Goal: Task Accomplishment & Management: Complete application form

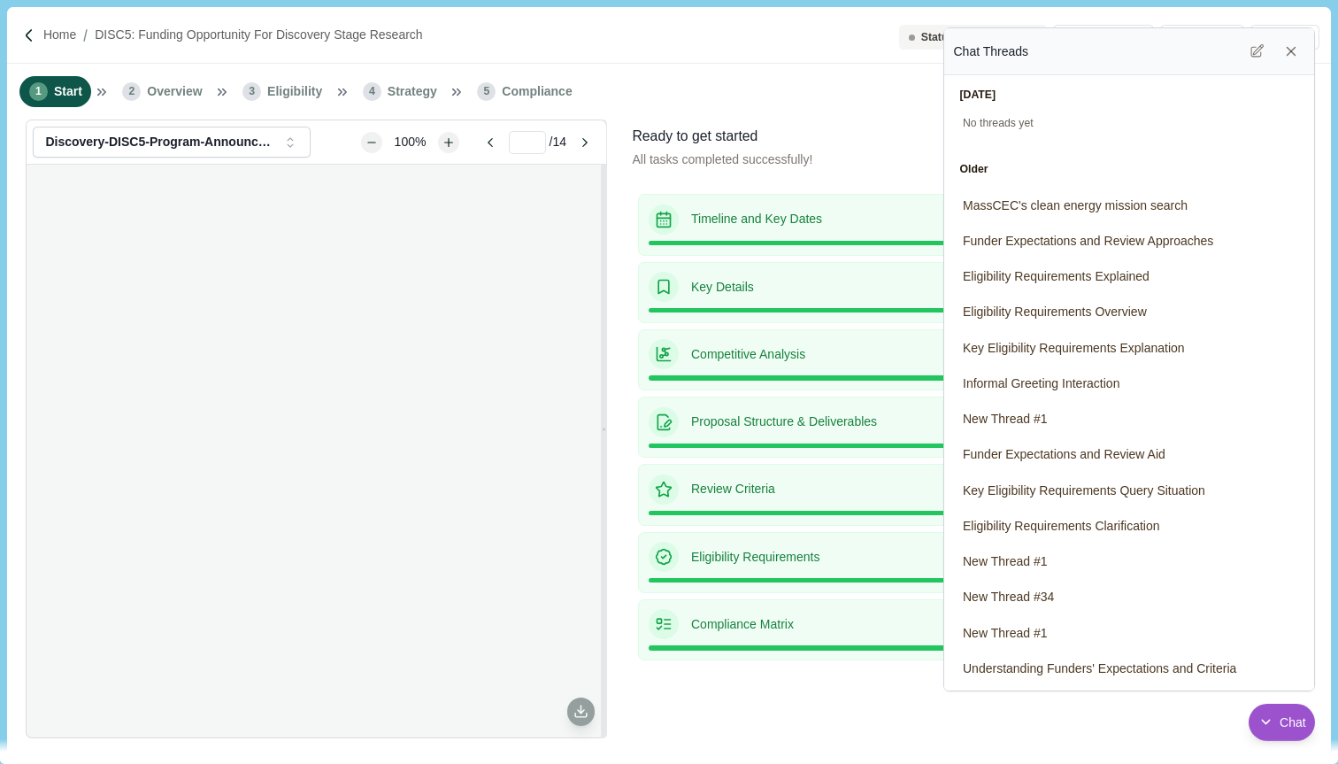
scroll to position [4592, 0]
click at [1293, 49] on icon at bounding box center [1291, 52] width 8 height 8
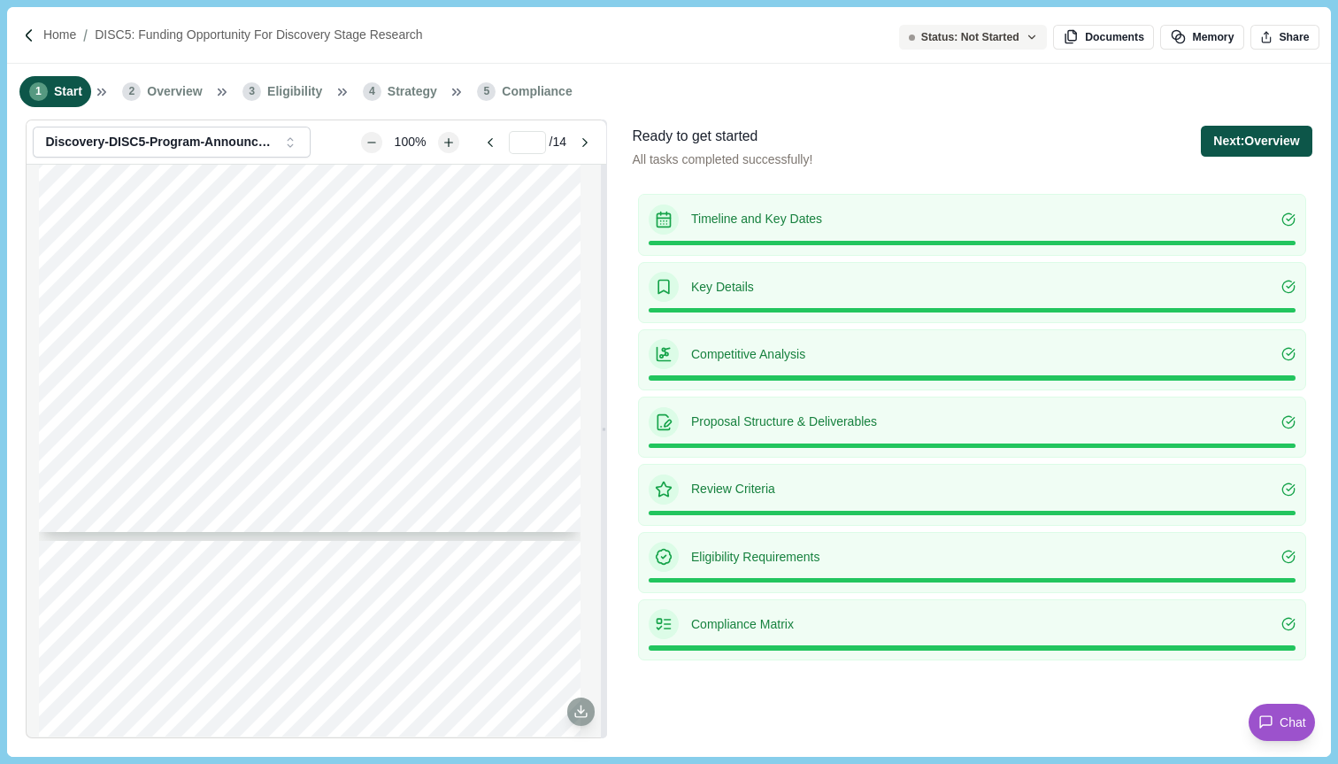
click at [1253, 141] on button "Next: Overview" at bounding box center [1256, 141] width 111 height 31
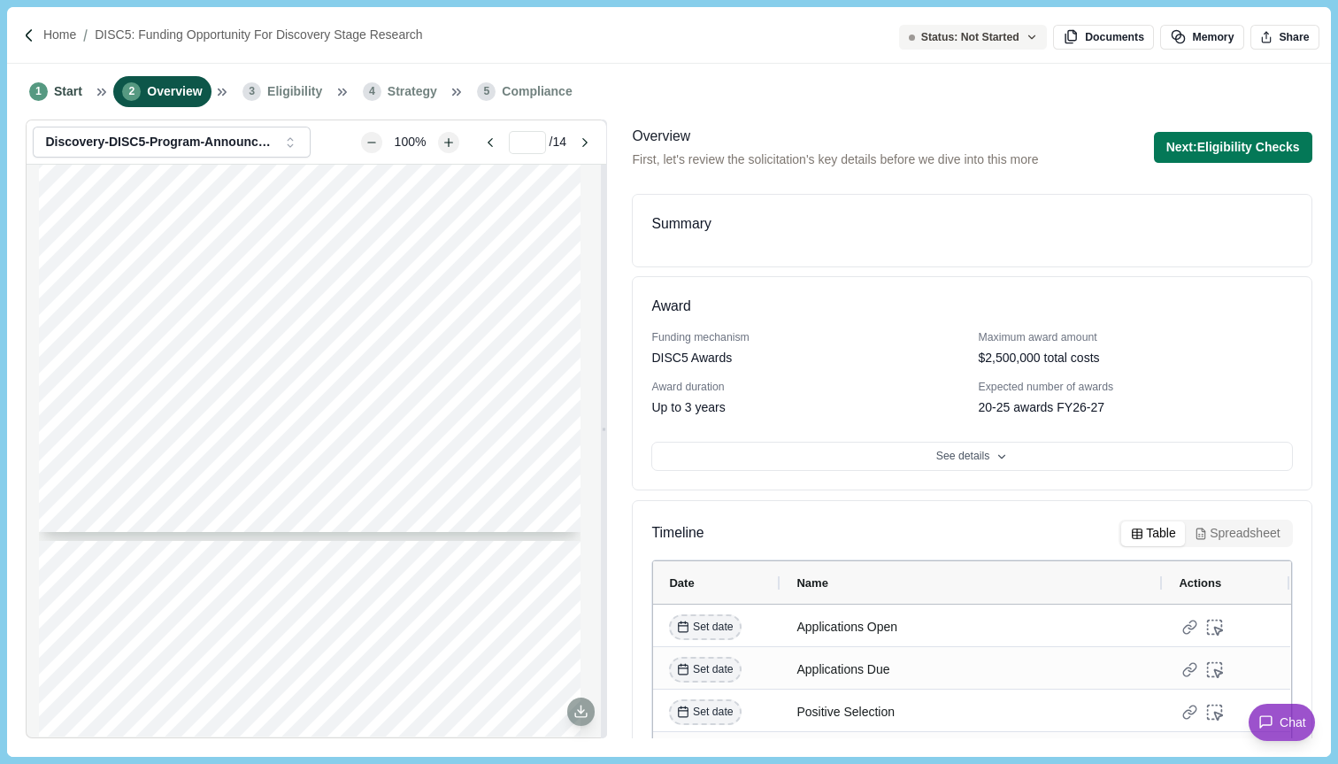
click at [716, 222] on div "Summary" at bounding box center [971, 224] width 641 height 22
drag, startPoint x: 716, startPoint y: 222, endPoint x: 654, endPoint y: 222, distance: 61.9
click at [654, 222] on div "Summary" at bounding box center [971, 224] width 641 height 22
click at [683, 225] on div "Summary" at bounding box center [971, 224] width 641 height 22
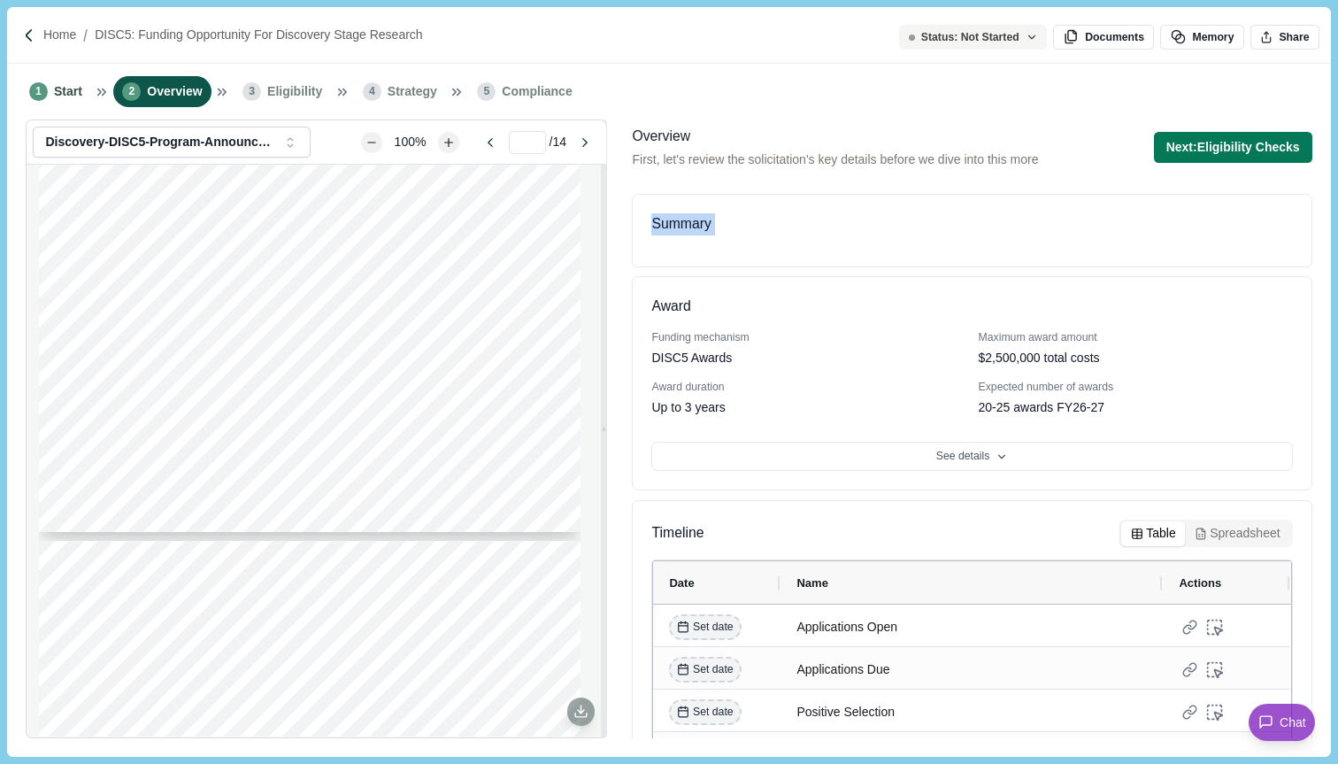
click at [683, 225] on div "Summary" at bounding box center [971, 224] width 641 height 22
click at [862, 94] on div "1 Start 2 Overview 3 Eligibility 4 Strategy 5 Compliance" at bounding box center [668, 92] width 1323 height 56
click at [61, 88] on span "Start" at bounding box center [68, 91] width 28 height 19
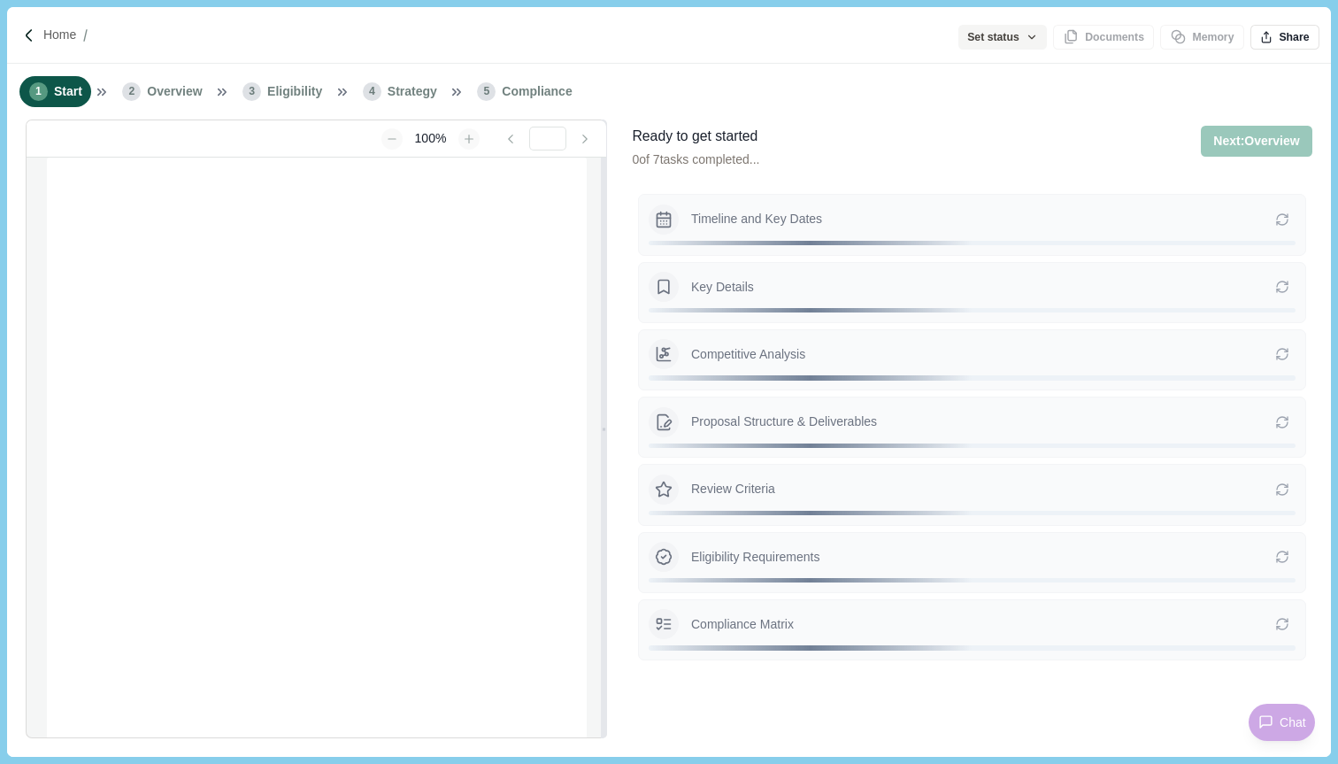
type input "**********"
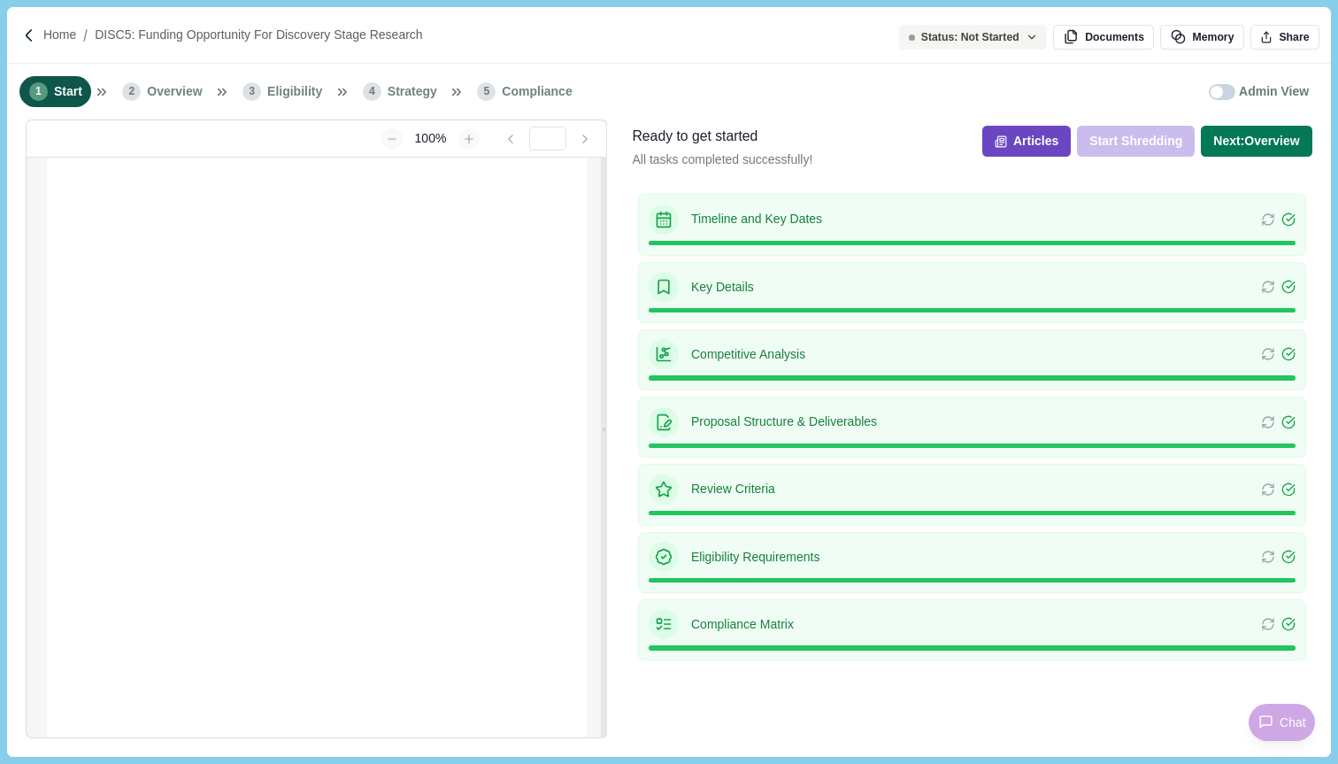
click at [1045, 144] on button "Articles" at bounding box center [1026, 141] width 88 height 31
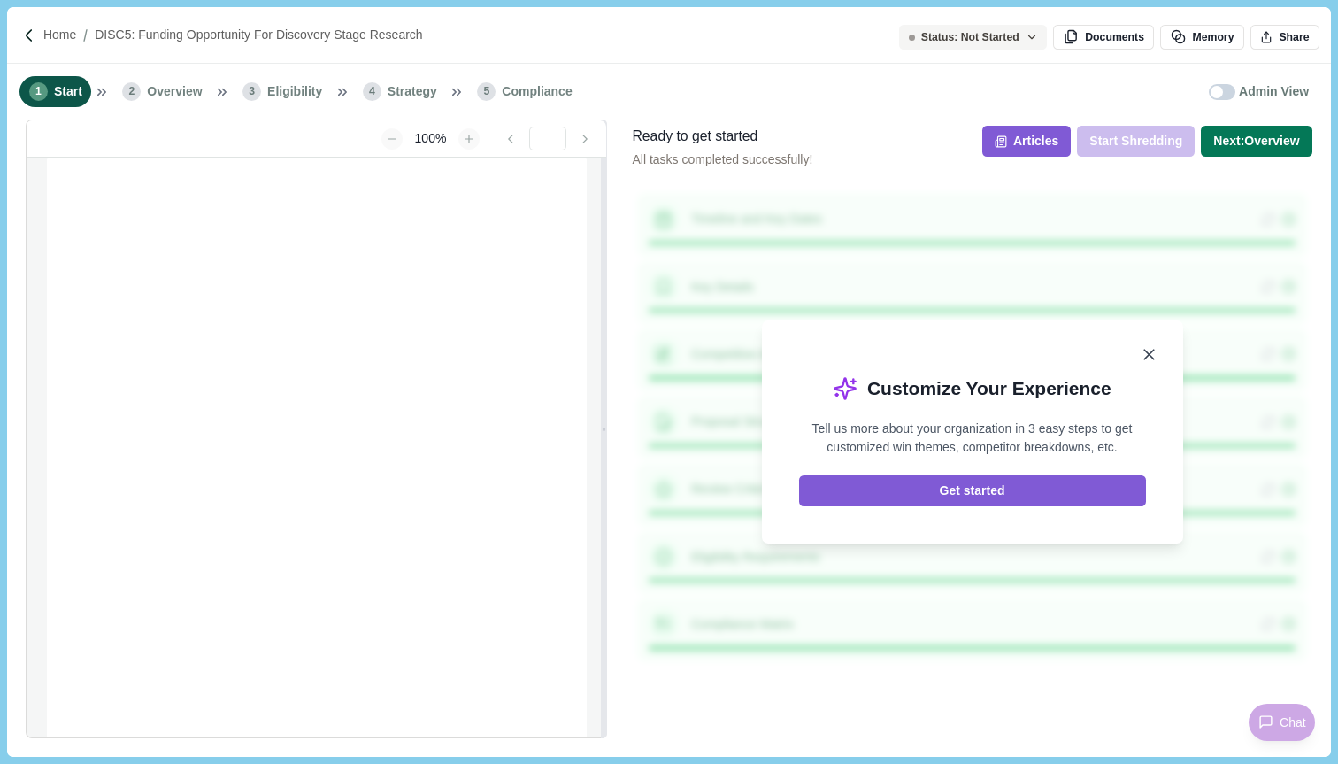
click at [1148, 355] on icon "Close" at bounding box center [1149, 355] width 10 height 10
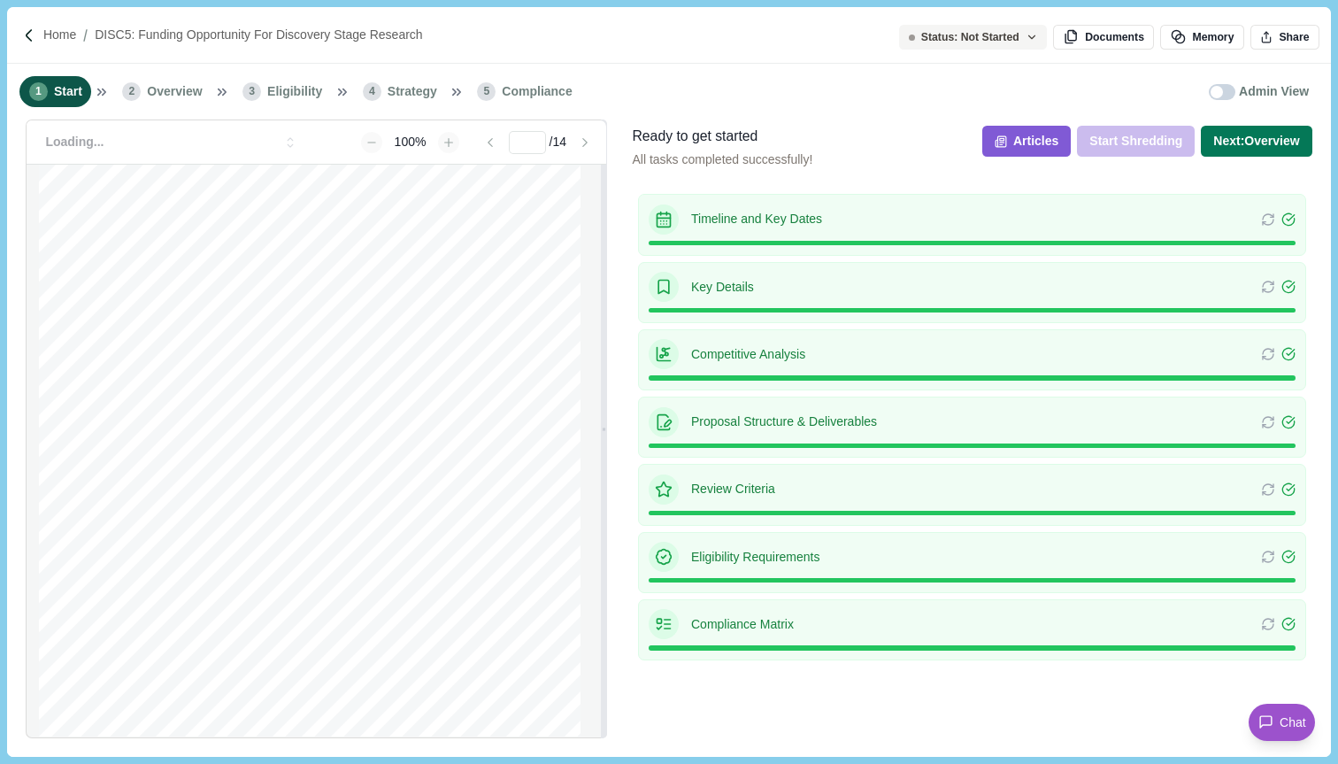
click at [165, 79] on li "2 Overview" at bounding box center [162, 91] width 98 height 31
click at [185, 93] on span "Overview" at bounding box center [174, 91] width 55 height 19
click at [1262, 150] on button "Next: Overview" at bounding box center [1256, 141] width 111 height 31
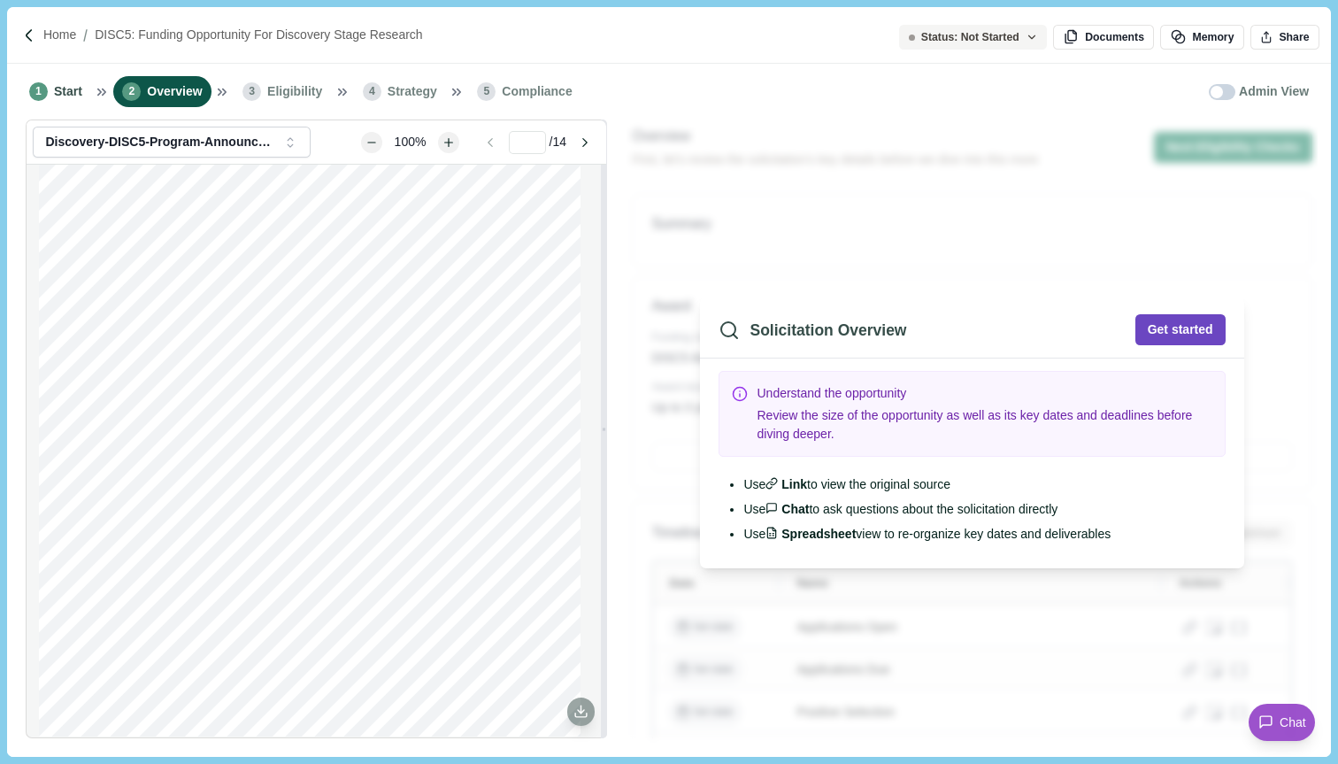
click at [1179, 324] on button "Get started" at bounding box center [1180, 329] width 90 height 31
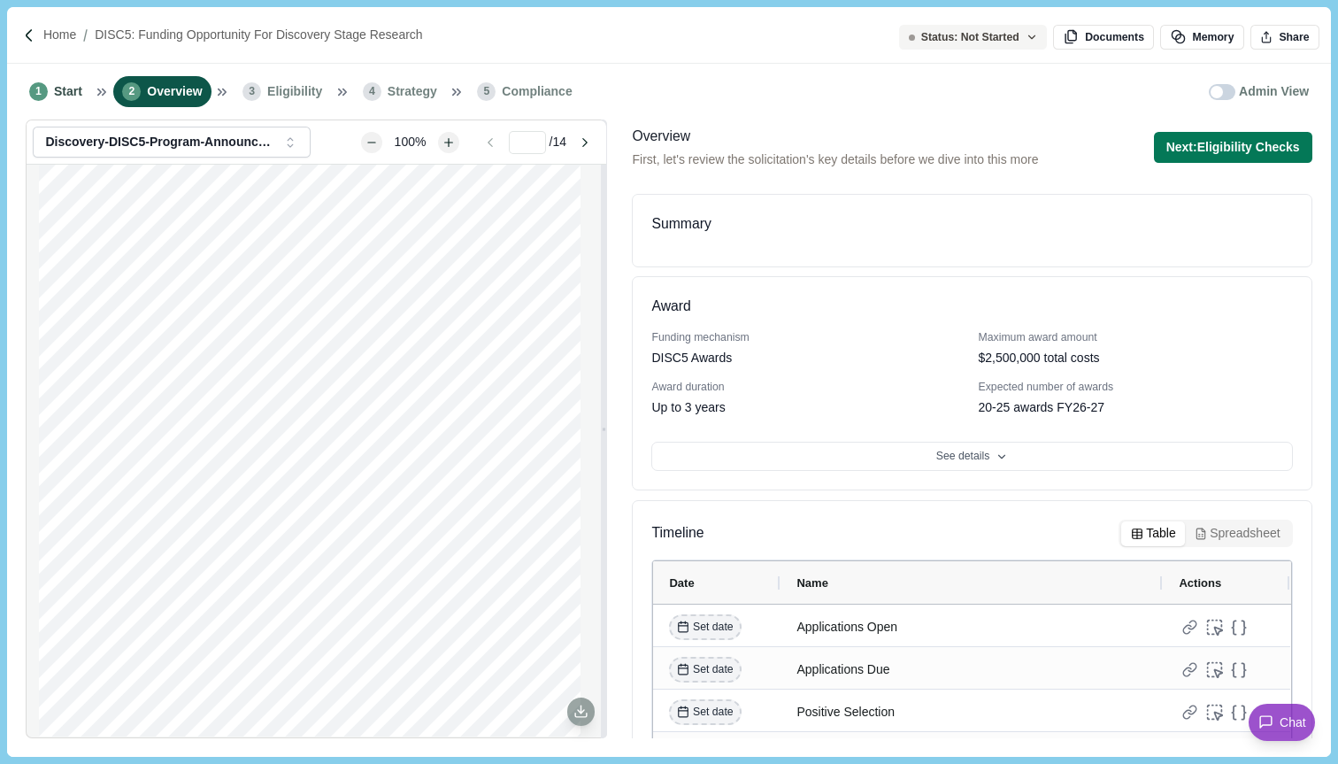
click at [1196, 233] on div "Summary" at bounding box center [971, 224] width 641 height 22
click at [64, 91] on span "Start" at bounding box center [68, 91] width 28 height 19
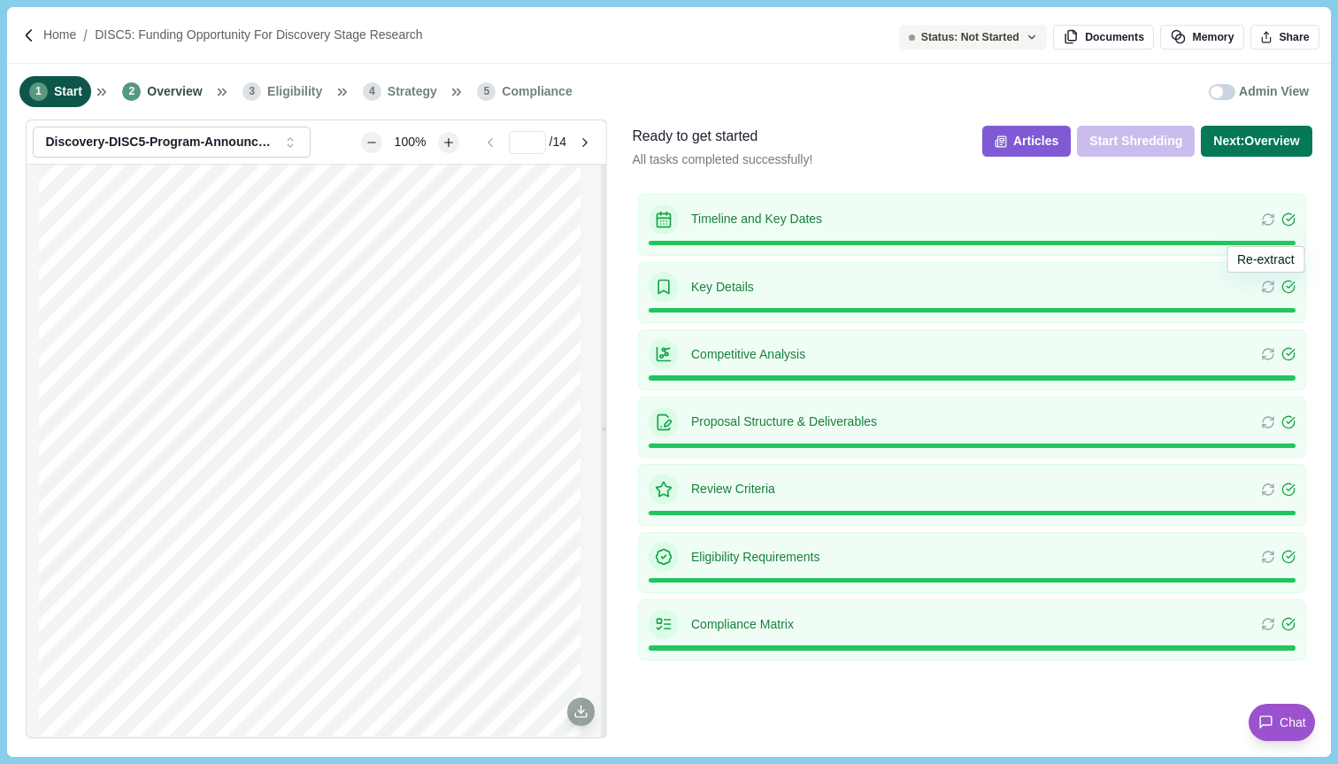
click at [1265, 288] on icon at bounding box center [1268, 287] width 14 height 14
click at [1308, 258] on div "Timeline and Key Dates Re-extracting the timeline will also extract new deliver…" at bounding box center [972, 463] width 680 height 550
click at [1265, 219] on icon at bounding box center [1268, 219] width 14 height 14
click at [1313, 225] on div "Ready to get started All tasks completed successfully! Articles Start Shredding…" at bounding box center [972, 431] width 692 height 624
click at [1261, 282] on icon at bounding box center [1268, 287] width 14 height 14
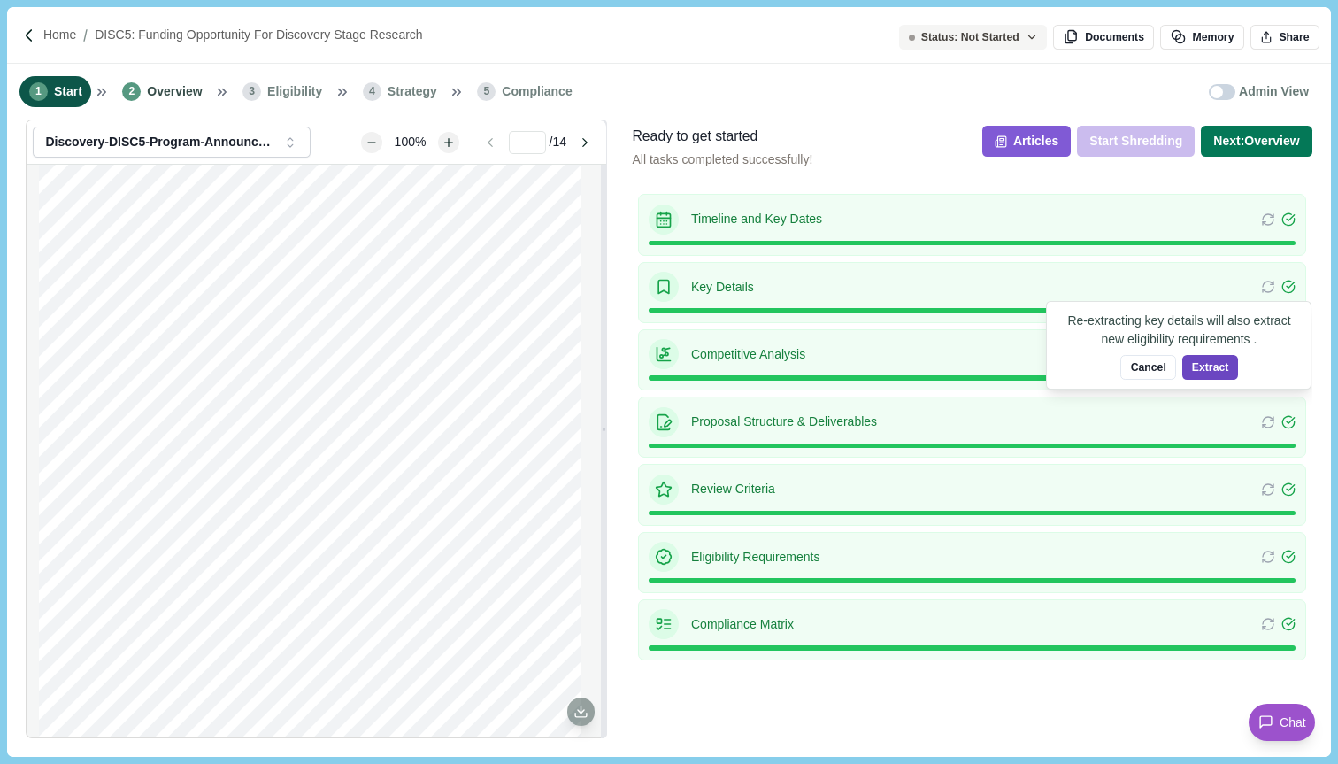
click at [1203, 363] on button "Extract" at bounding box center [1210, 367] width 56 height 25
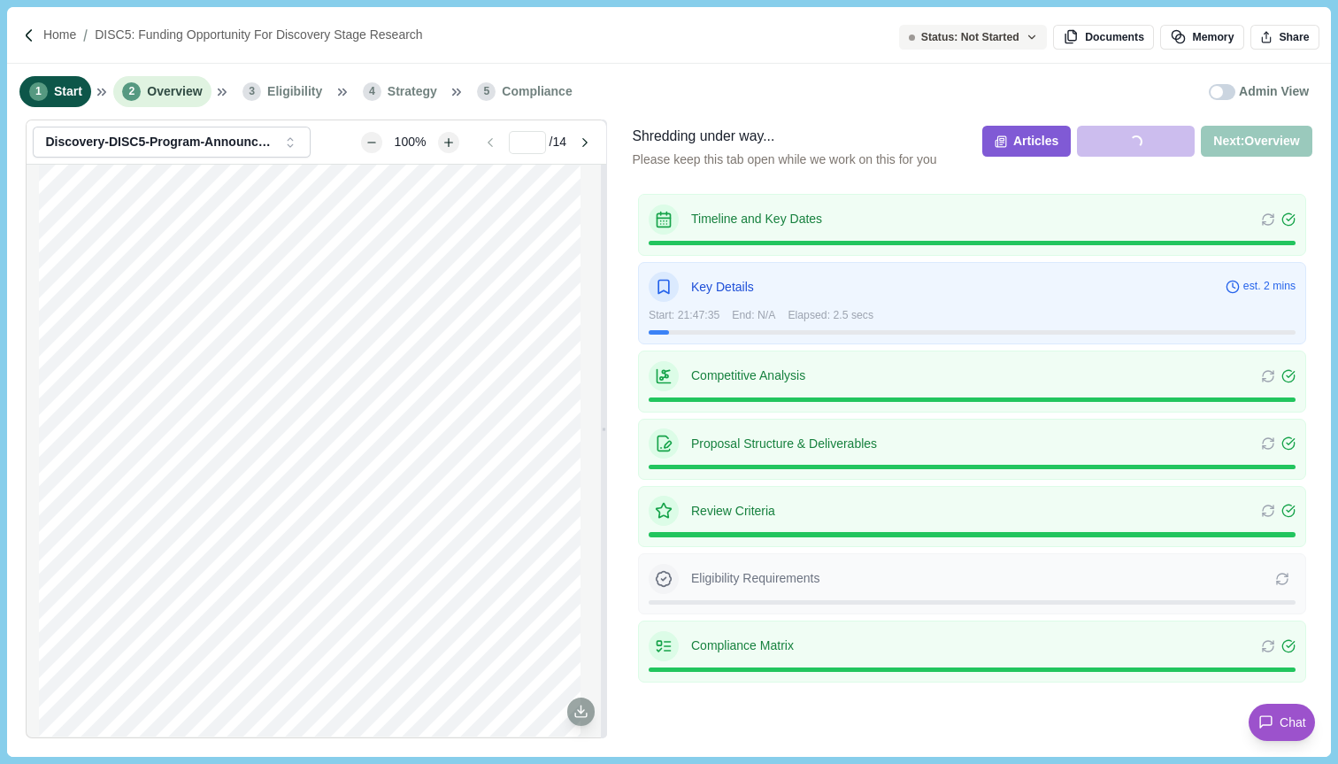
click at [181, 85] on span "Overview" at bounding box center [174, 91] width 55 height 19
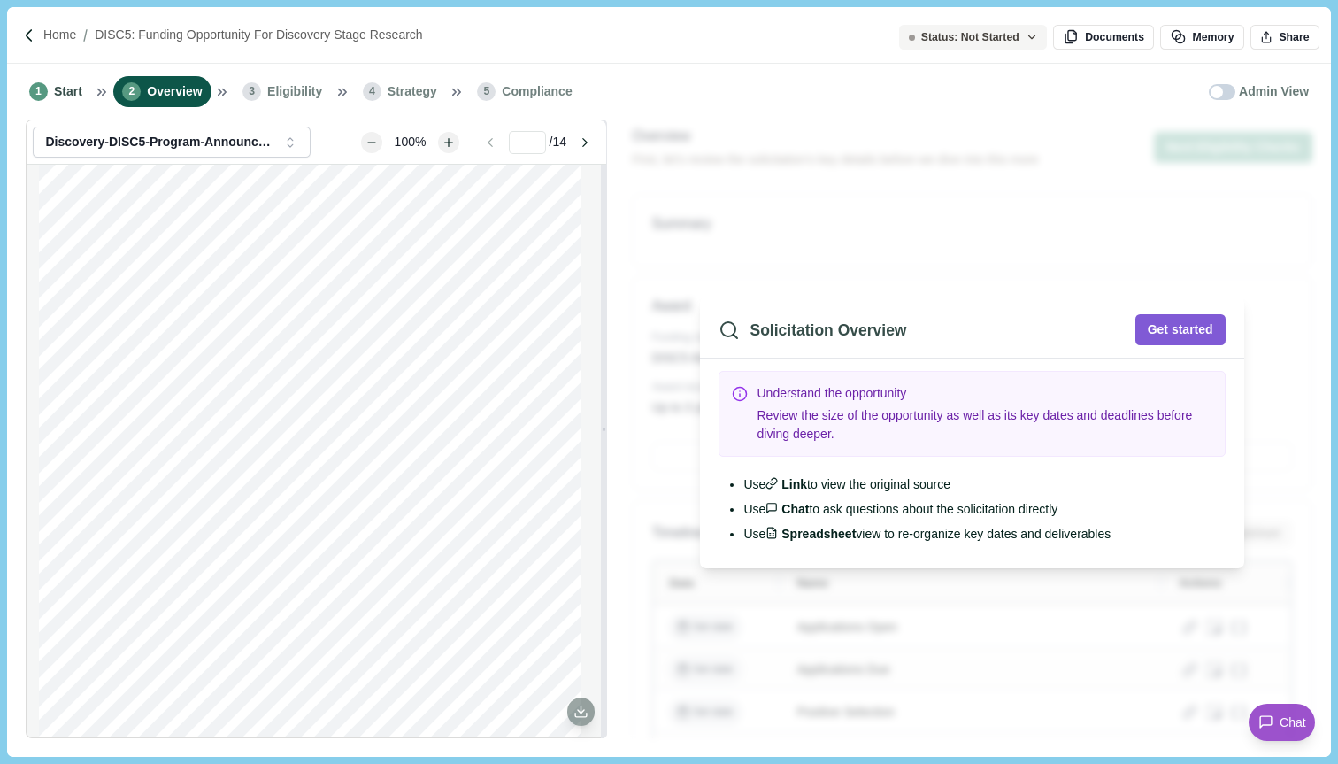
click at [1194, 249] on div "Solicitation Overview Get started Understand the opportunity Review the size of…" at bounding box center [972, 431] width 692 height 624
click at [1196, 324] on button "Get started" at bounding box center [1180, 329] width 90 height 31
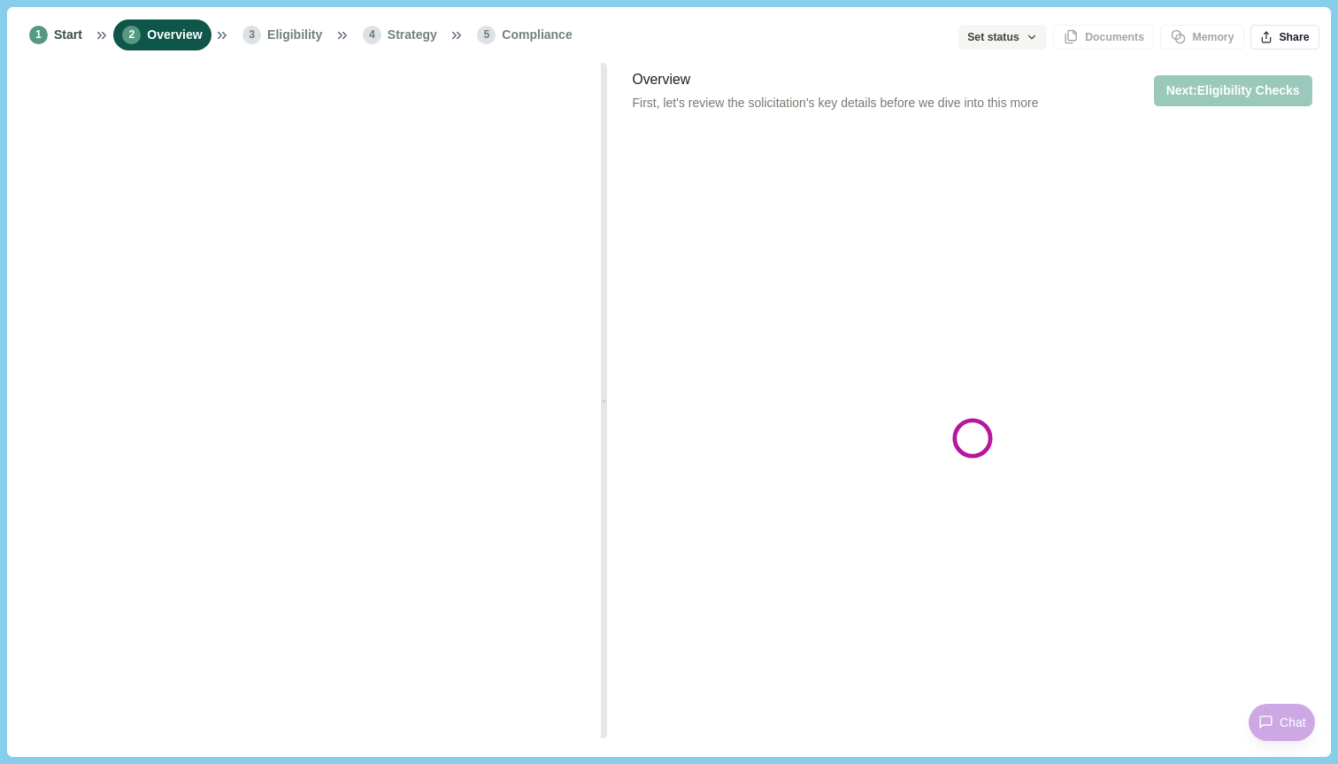
type input "**********"
